Goal: Obtain resource: Download file/media

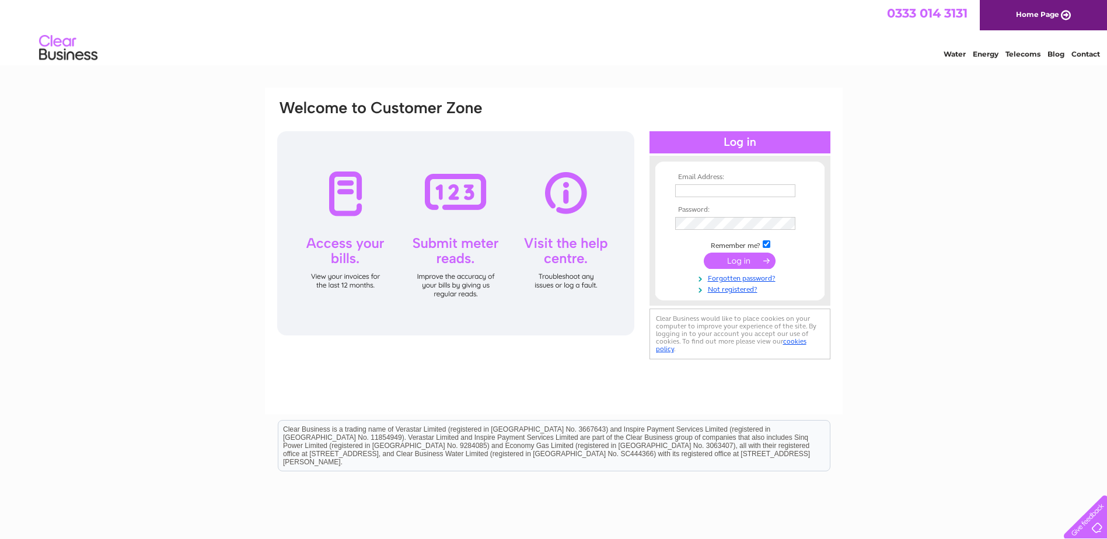
type input "invoices.mowiscotland@mowi.com"
click at [737, 261] on input "submit" at bounding box center [740, 261] width 72 height 16
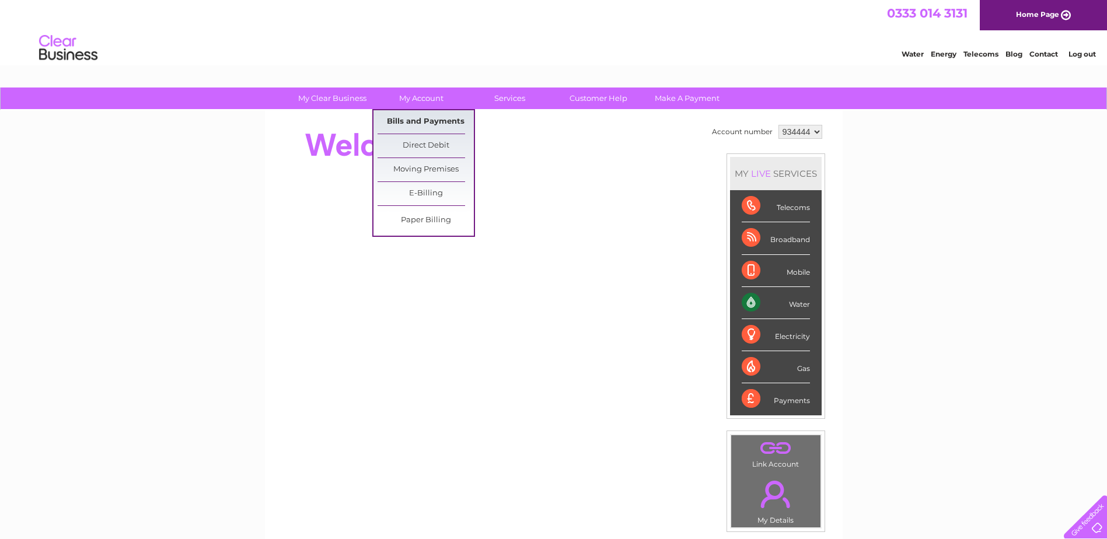
click at [422, 120] on link "Bills and Payments" at bounding box center [426, 121] width 96 height 23
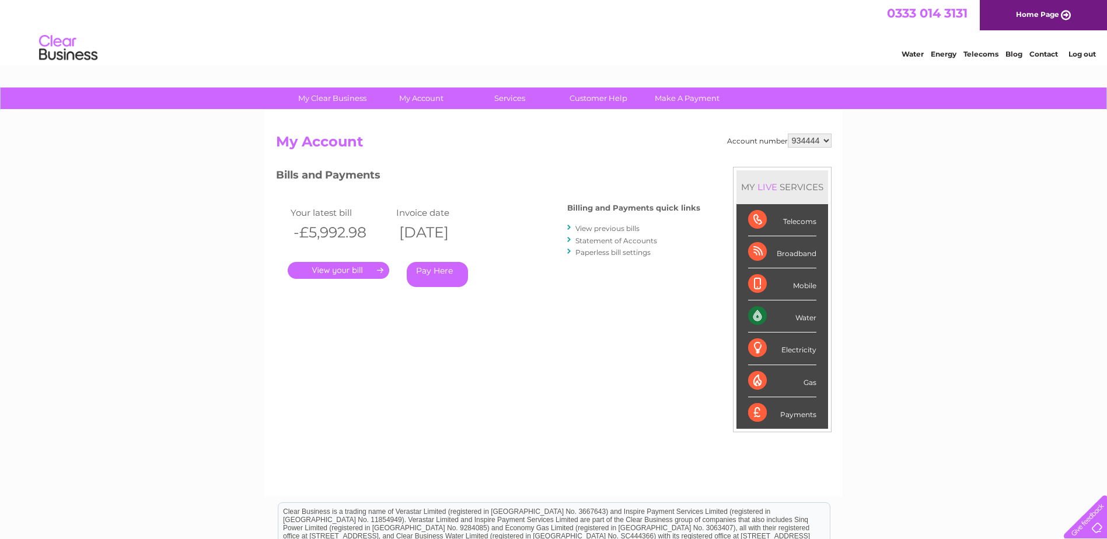
click at [360, 270] on link "." at bounding box center [339, 270] width 102 height 17
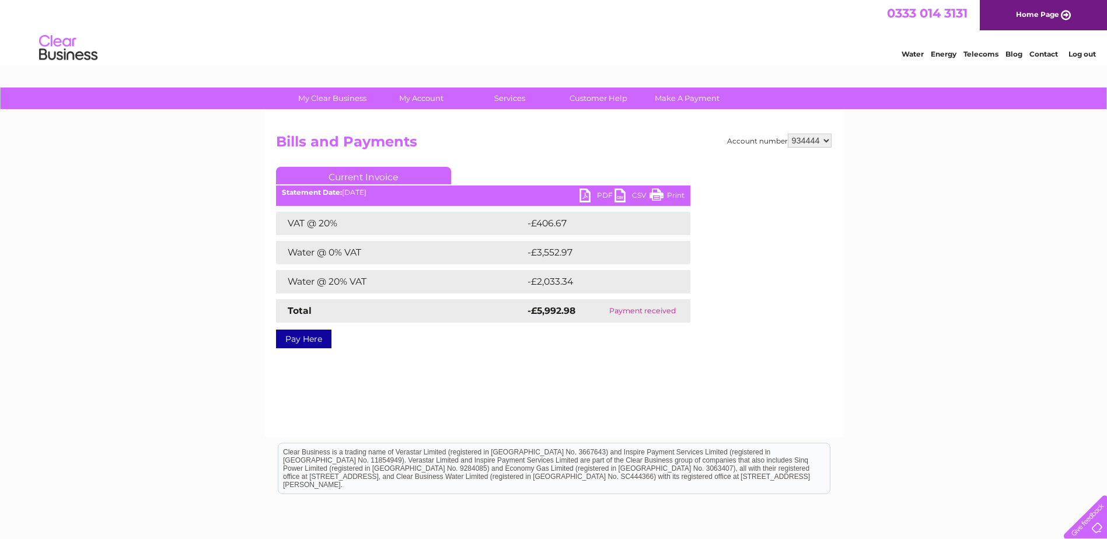
click at [602, 194] on link "PDF" at bounding box center [597, 197] width 35 height 17
click at [1081, 51] on link "Log out" at bounding box center [1082, 54] width 27 height 9
